Goal: Task Accomplishment & Management: Use online tool/utility

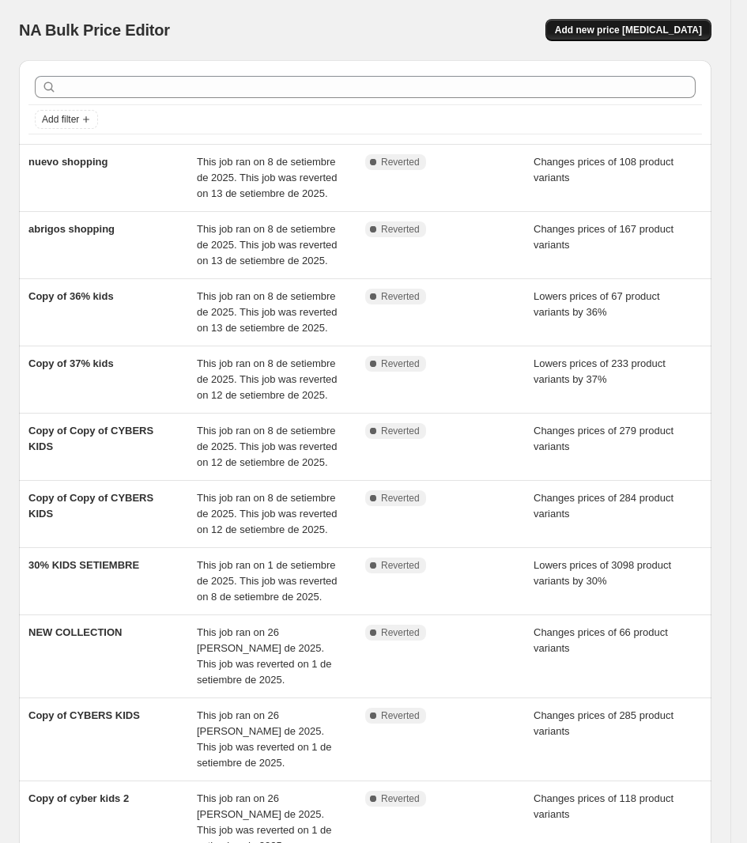
click at [653, 23] on button "Add new price [MEDICAL_DATA]" at bounding box center [629, 30] width 166 height 22
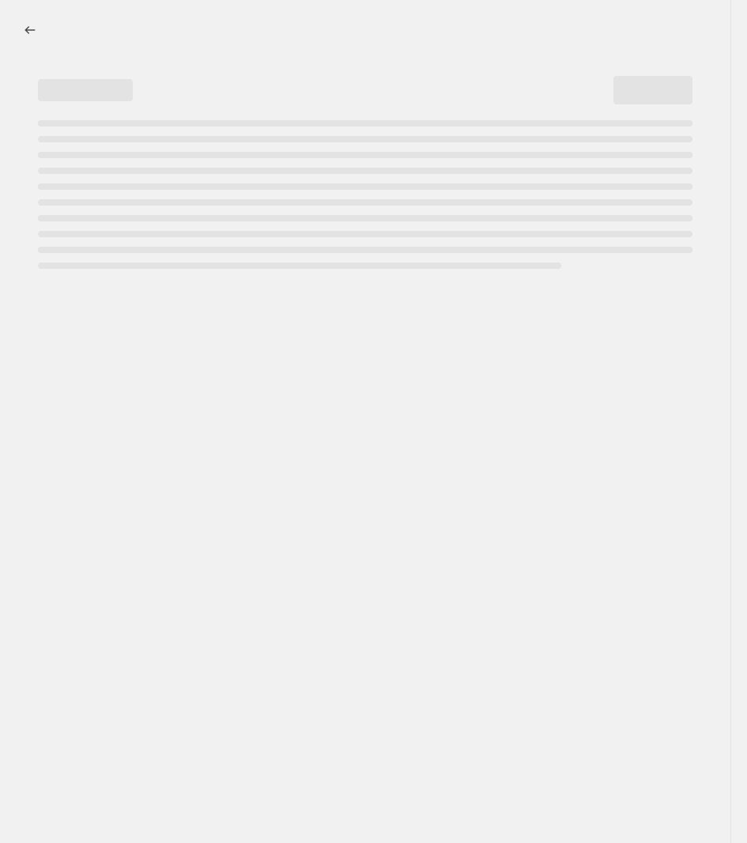
select select "percentage"
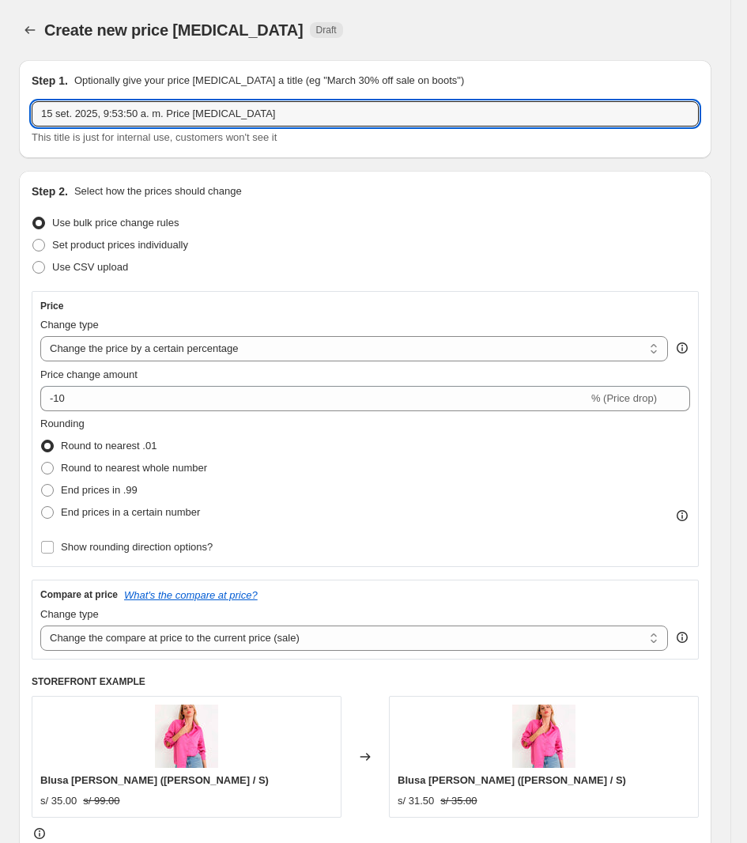
drag, startPoint x: 271, startPoint y: 109, endPoint x: -149, endPoint y: 104, distance: 420.8
click at [0, 104] on html "Home Settings Plans Skip to content Create new price [MEDICAL_DATA]. This page …" at bounding box center [373, 421] width 747 height 843
drag, startPoint x: 161, startPoint y: 127, endPoint x: 158, endPoint y: 114, distance: 13.7
click at [160, 127] on div "TODO KID This title is just for internal use, customers won't see it" at bounding box center [366, 123] width 668 height 44
click at [159, 113] on input "TODO KID" at bounding box center [366, 113] width 668 height 25
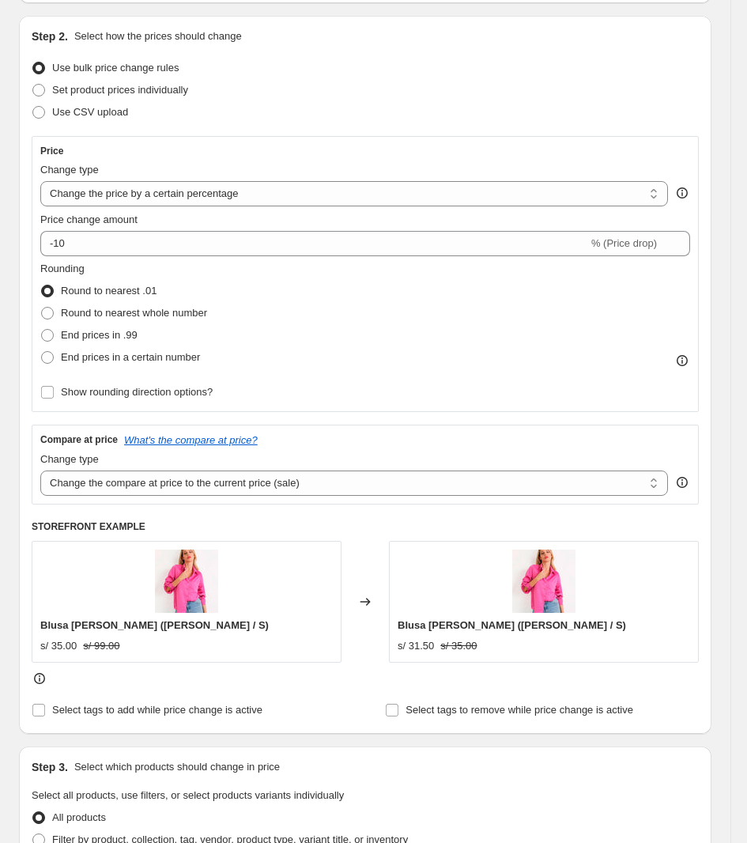
scroll to position [198, 0]
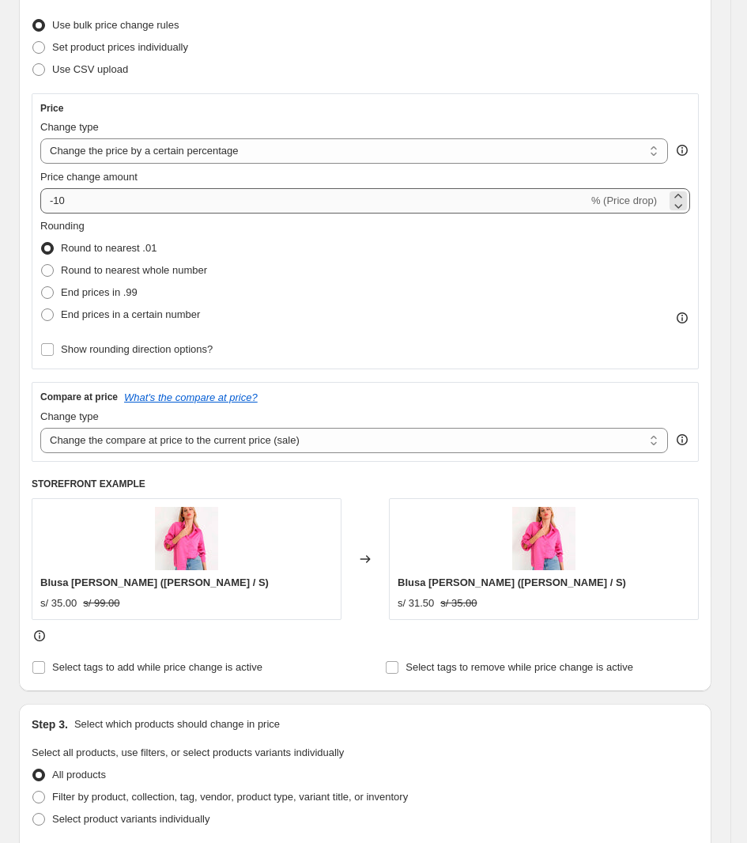
type input "TODO KIDS 30%"
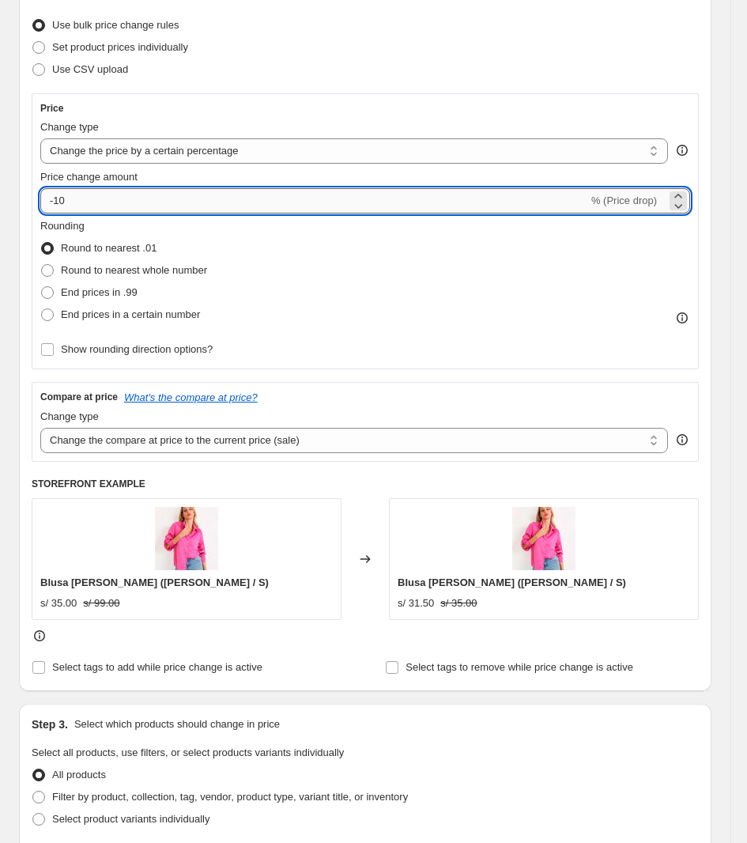
click at [117, 206] on input "-10" at bounding box center [314, 200] width 548 height 25
type input "-1"
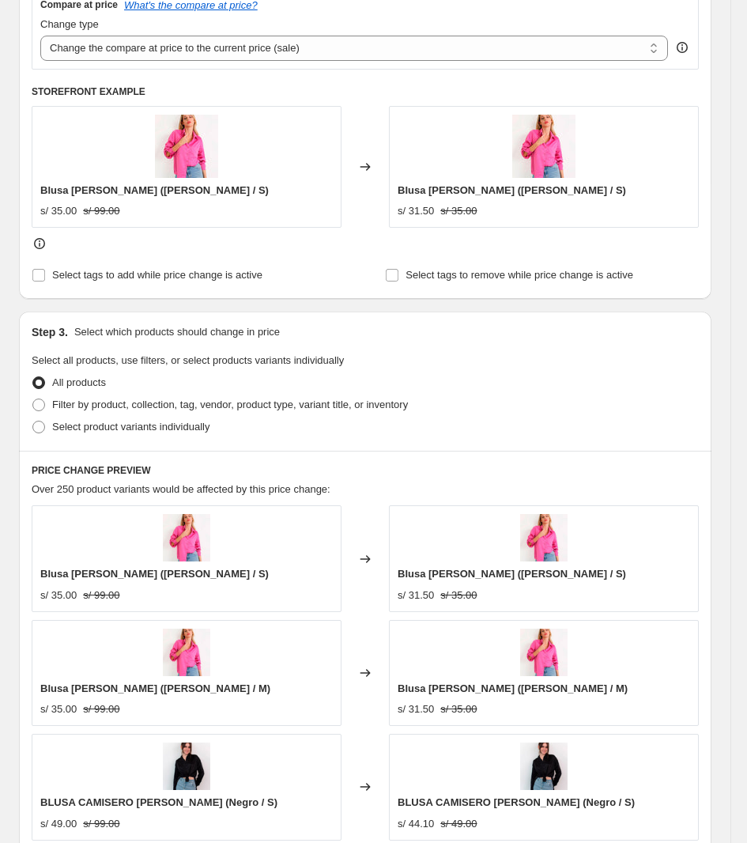
scroll to position [593, 0]
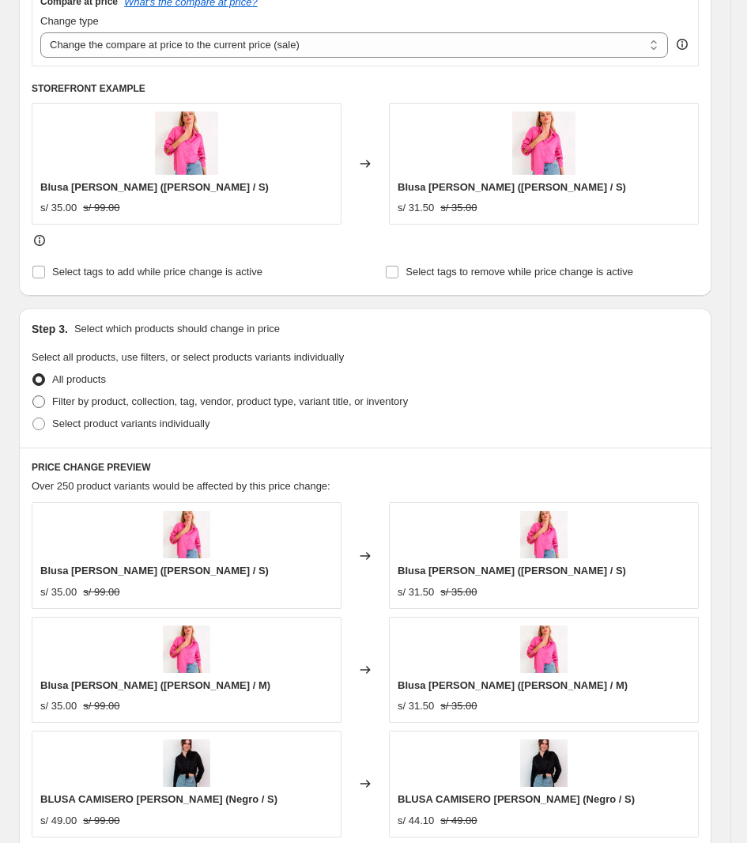
type input "-31"
click at [121, 407] on span "Filter by product, collection, tag, vendor, product type, variant title, or inv…" at bounding box center [230, 401] width 356 height 12
click at [33, 396] on input "Filter by product, collection, tag, vendor, product type, variant title, or inv…" at bounding box center [32, 395] width 1 height 1
radio input "true"
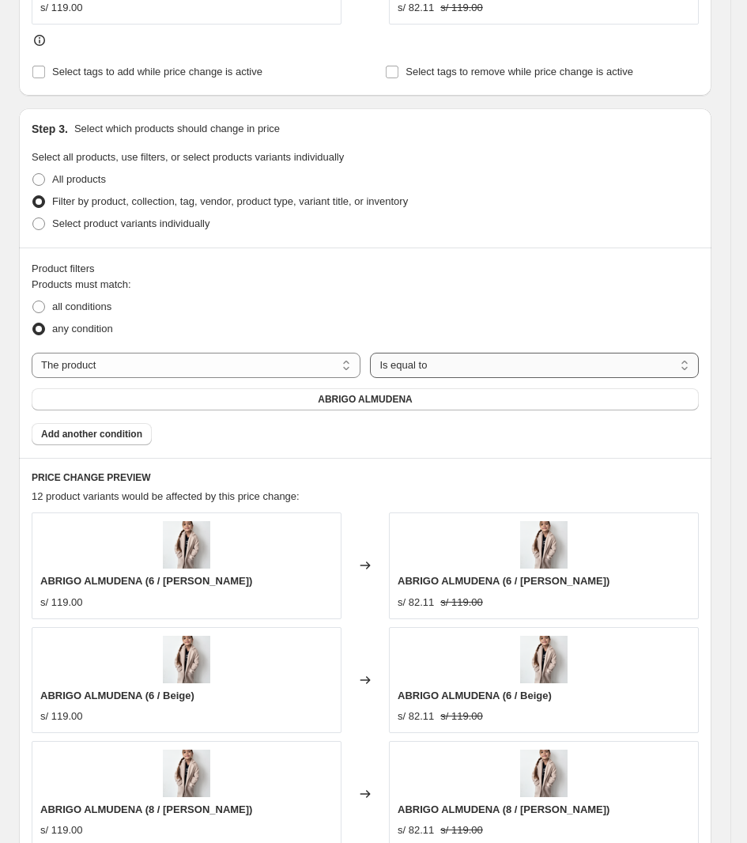
scroll to position [890, 0]
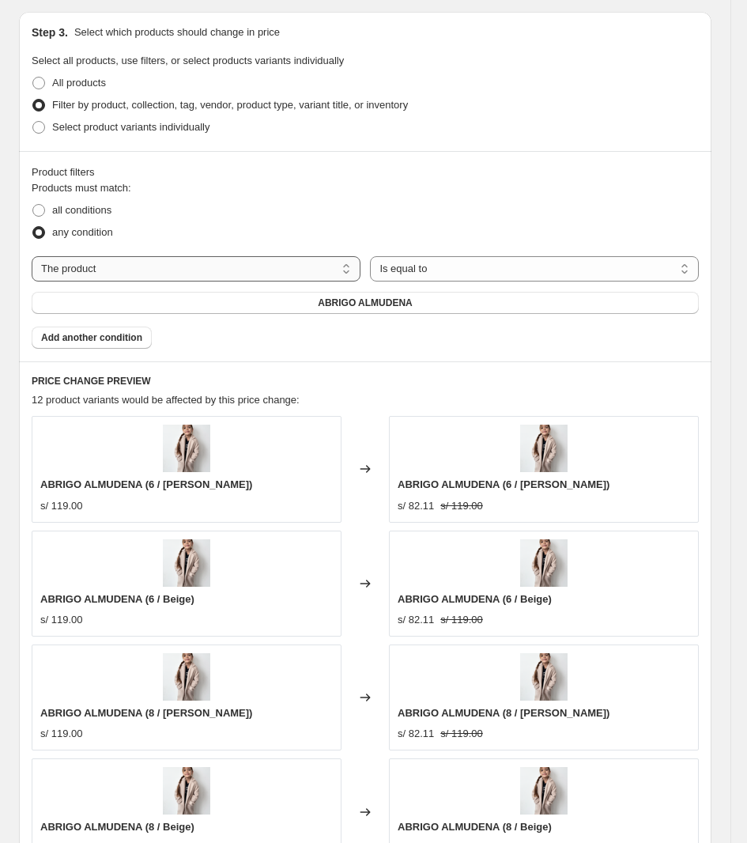
click at [243, 279] on select "The product The product's collection The product's tag The product's vendor The…" at bounding box center [196, 268] width 329 height 25
select select "collection"
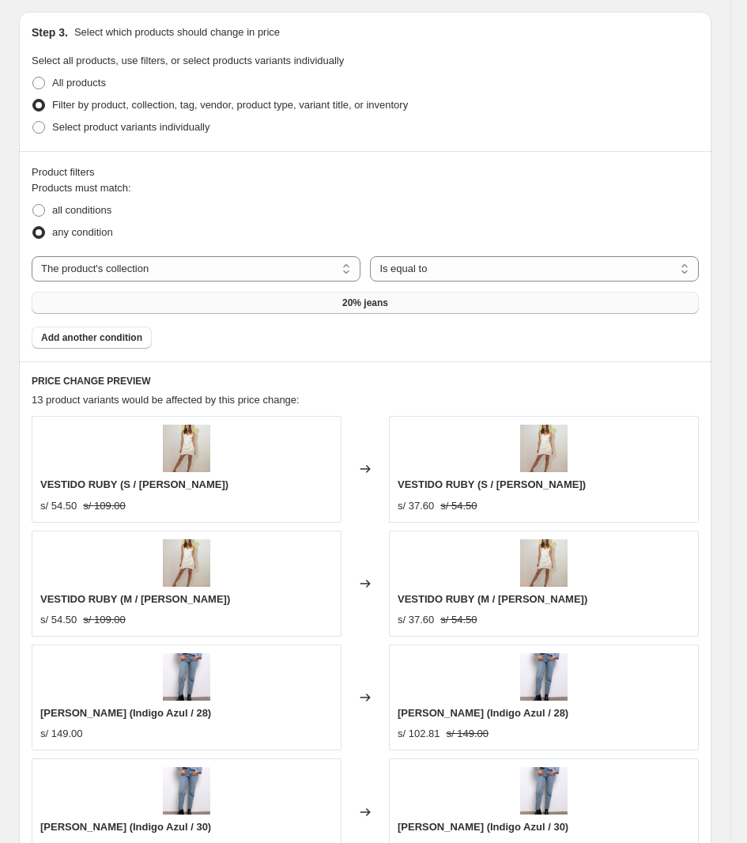
click at [380, 307] on span "20% jeans" at bounding box center [365, 303] width 46 height 13
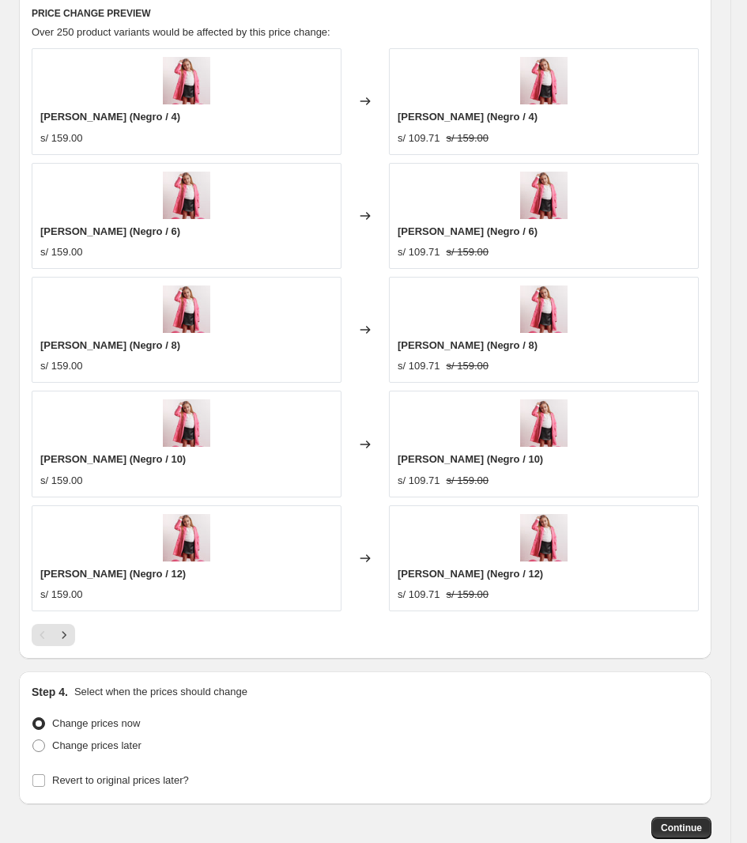
scroll to position [1354, 0]
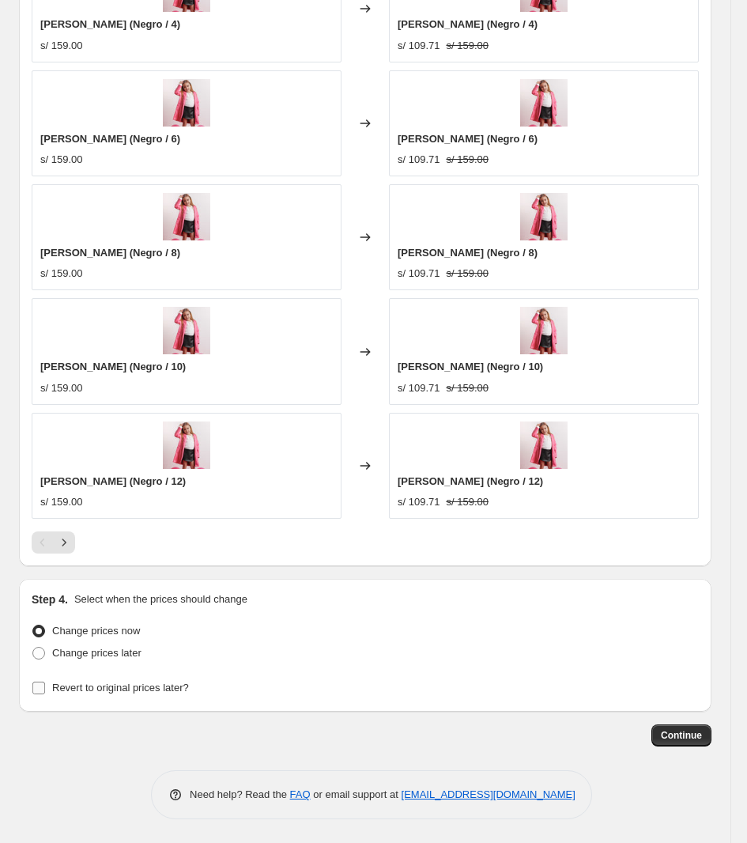
click at [112, 688] on span "Revert to original prices later?" at bounding box center [120, 688] width 137 height 12
click at [45, 688] on input "Revert to original prices later?" at bounding box center [38, 688] width 13 height 13
checkbox input "true"
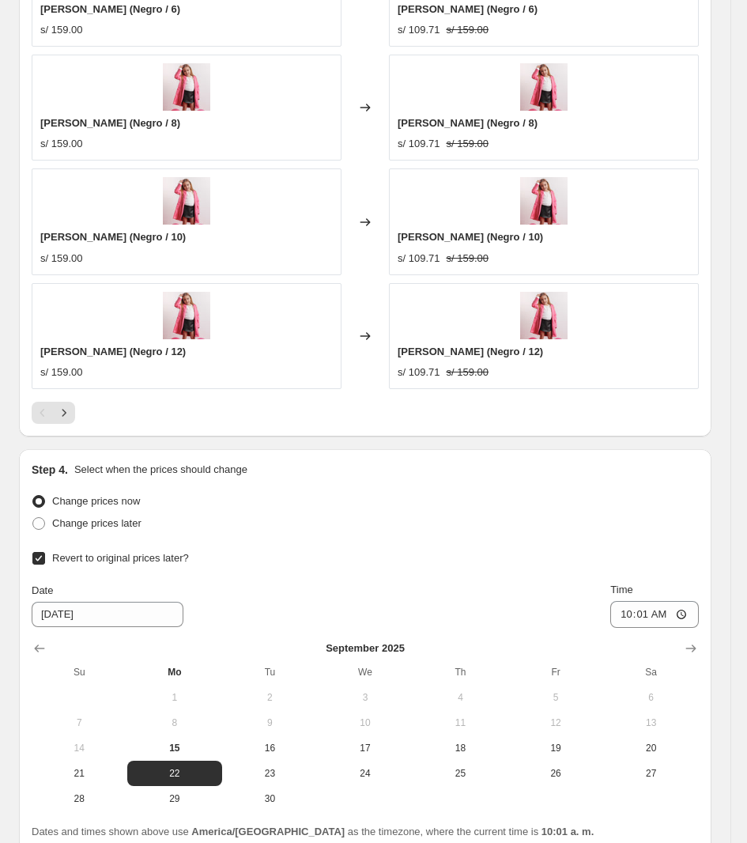
scroll to position [1624, 0]
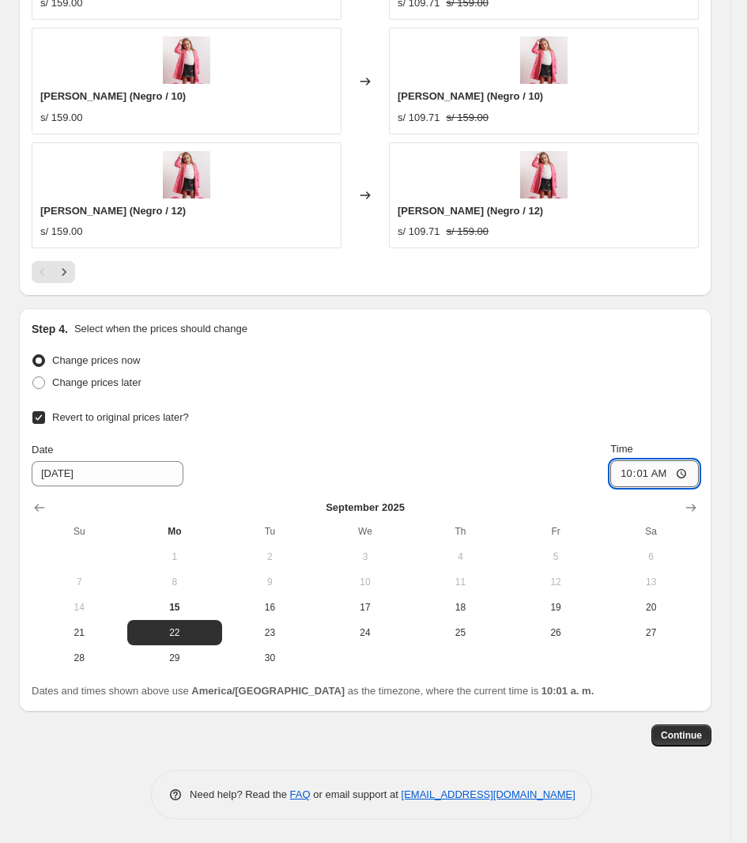
click at [653, 478] on input "10:01" at bounding box center [655, 473] width 89 height 27
type input "00:01"
click at [702, 744] on button "Continue" at bounding box center [682, 736] width 60 height 22
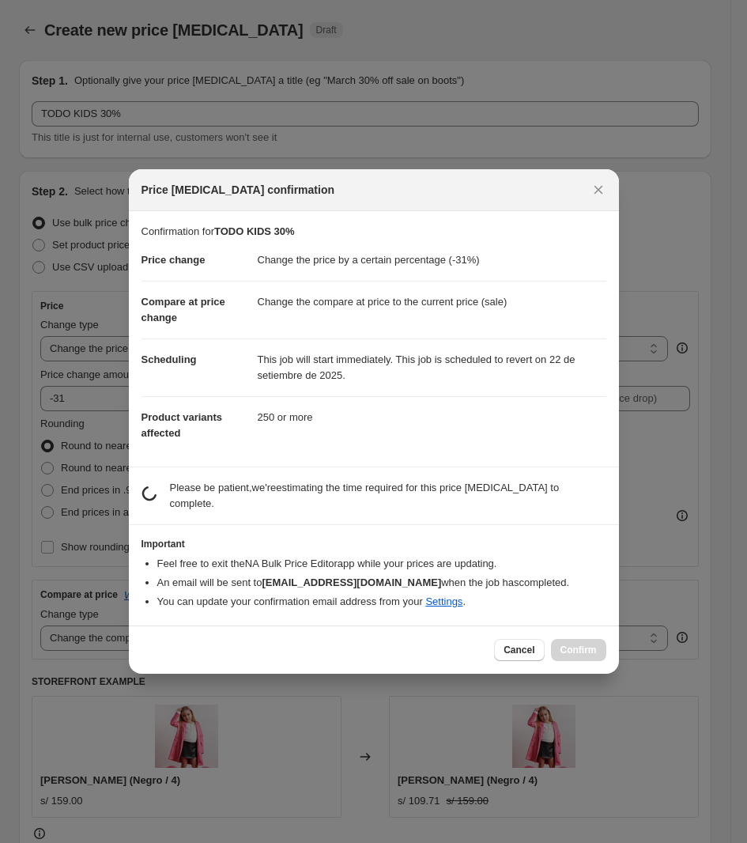
scroll to position [0, 0]
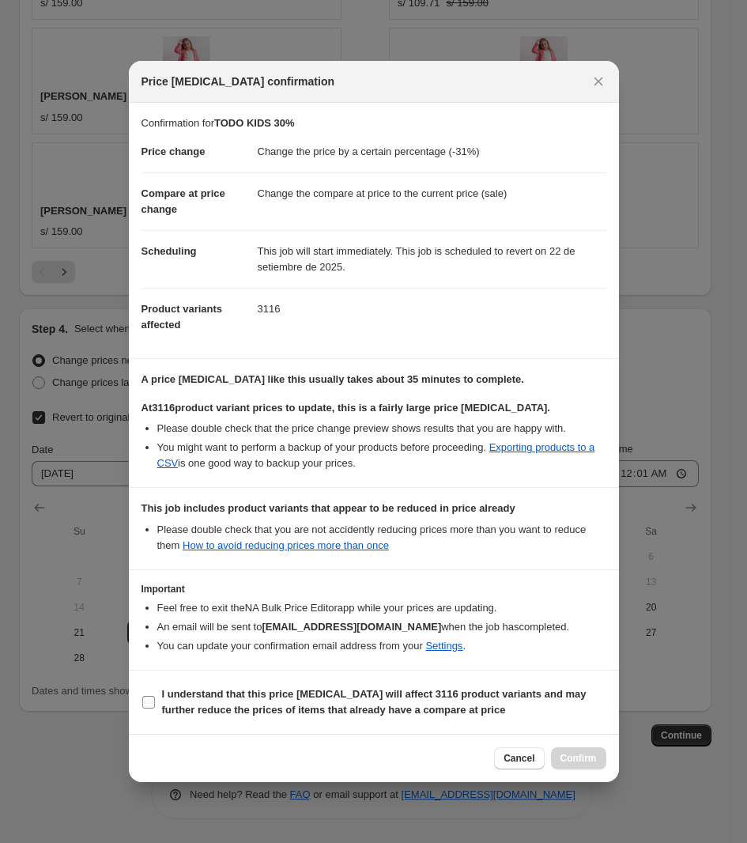
click at [219, 713] on b "I understand that this price [MEDICAL_DATA] will affect 3116 product variants a…" at bounding box center [374, 702] width 425 height 28
click at [155, 709] on input "I understand that this price [MEDICAL_DATA] will affect 3116 product variants a…" at bounding box center [148, 702] width 13 height 13
checkbox input "true"
click at [585, 755] on span "Confirm" at bounding box center [579, 758] width 36 height 13
